Goal: Information Seeking & Learning: Learn about a topic

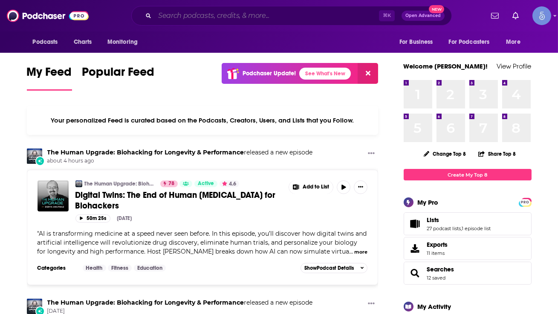
click at [233, 17] on input "Search podcasts, credits, & more..." at bounding box center [267, 16] width 224 height 14
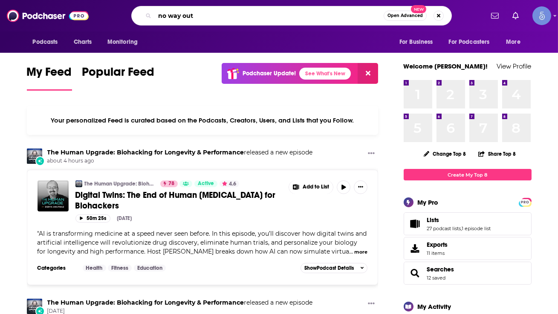
type input "no way out"
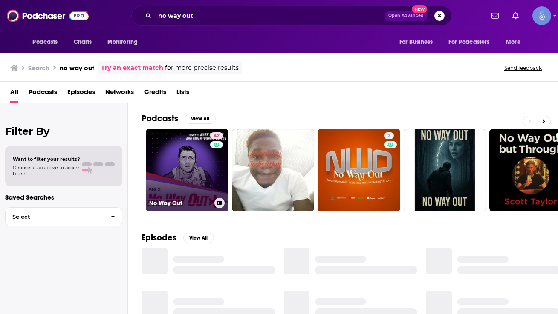
click at [183, 158] on link "42 No Way Out" at bounding box center [187, 170] width 83 height 83
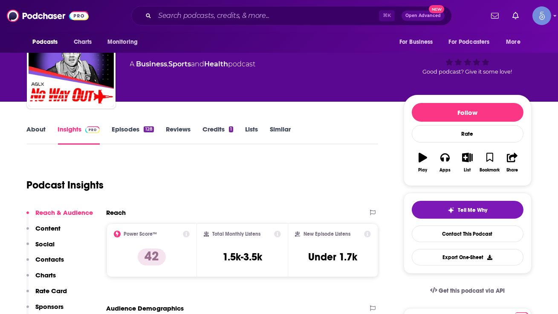
scroll to position [62, 0]
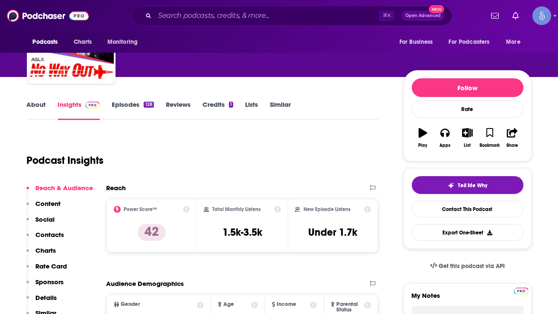
click at [38, 101] on link "About" at bounding box center [36, 111] width 19 height 20
